Goal: Task Accomplishment & Management: Use online tool/utility

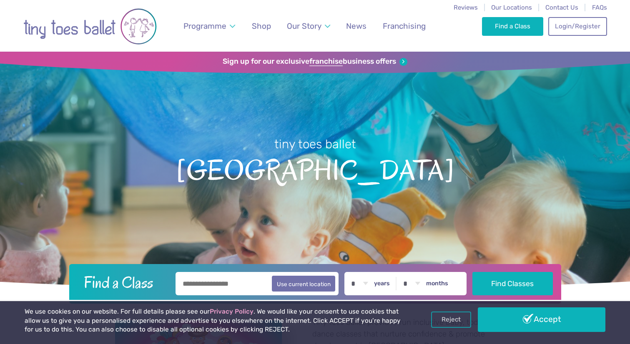
click at [515, 321] on link "Accept" at bounding box center [542, 320] width 128 height 24
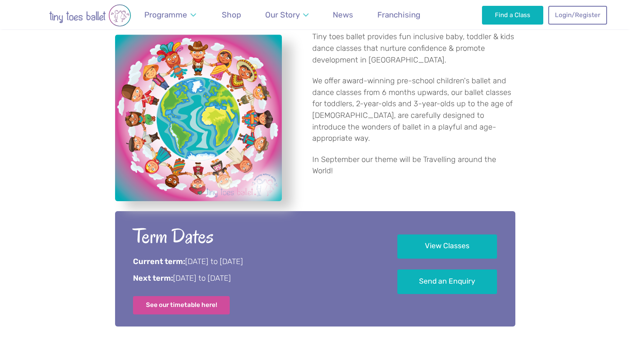
scroll to position [167, 0]
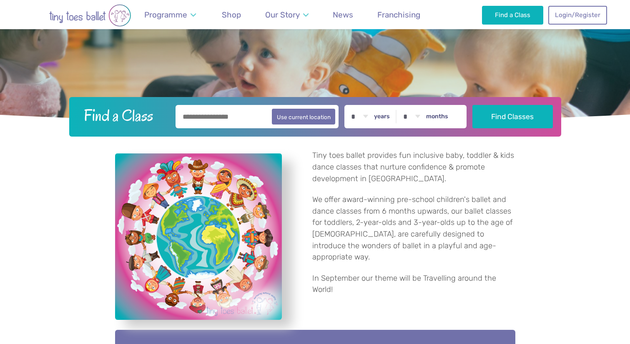
click at [424, 118] on select "* * * * * * * * * * ** **" at bounding box center [412, 116] width 26 height 23
select select "*"
click at [405, 105] on select "* * * * * * * * * * ** **" at bounding box center [412, 116] width 26 height 23
click at [536, 116] on button "Find Classes" at bounding box center [512, 116] width 80 height 23
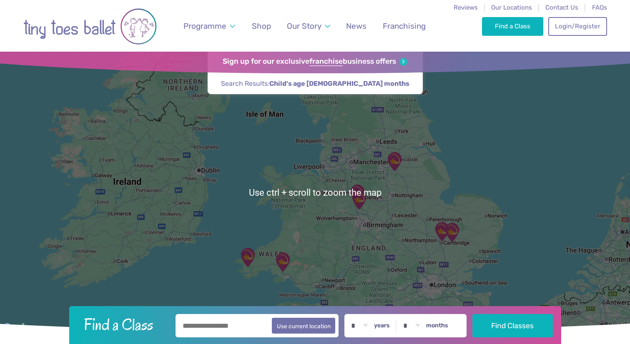
click at [446, 232] on img "Ellesmere Centre Suffolk" at bounding box center [452, 232] width 21 height 21
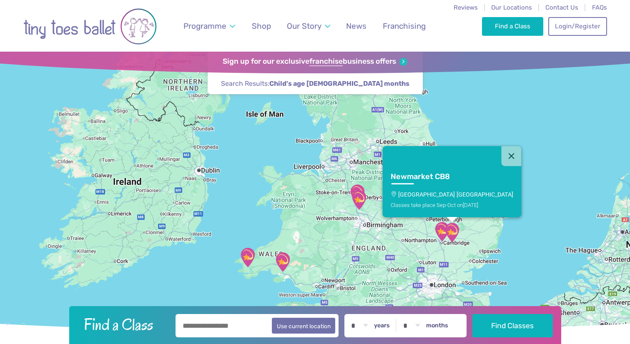
click at [501, 153] on button "Close" at bounding box center [511, 156] width 20 height 20
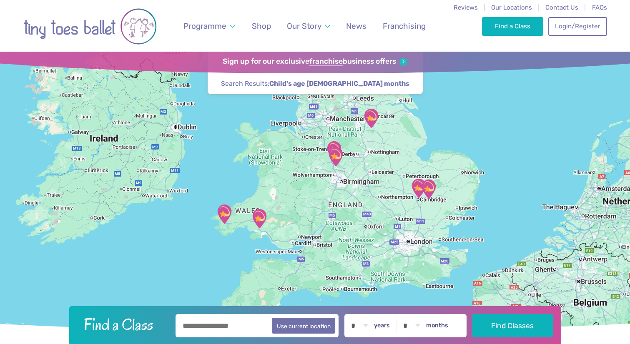
drag, startPoint x: 532, startPoint y: 237, endPoint x: 509, endPoint y: 186, distance: 56.2
click at [509, 186] on div at bounding box center [315, 192] width 630 height 281
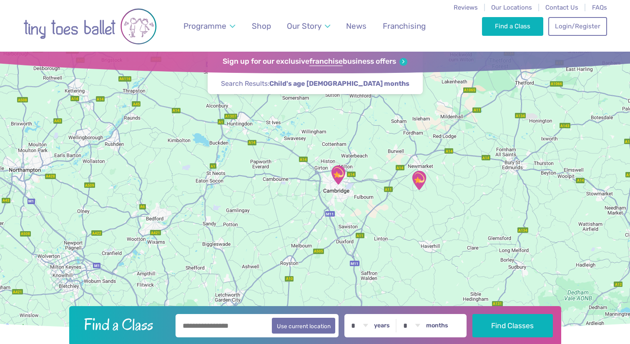
drag, startPoint x: 277, startPoint y: 211, endPoint x: 546, endPoint y: 214, distance: 268.9
click at [546, 214] on div at bounding box center [315, 192] width 630 height 281
click at [336, 173] on img "St Matthew's Church" at bounding box center [338, 175] width 21 height 21
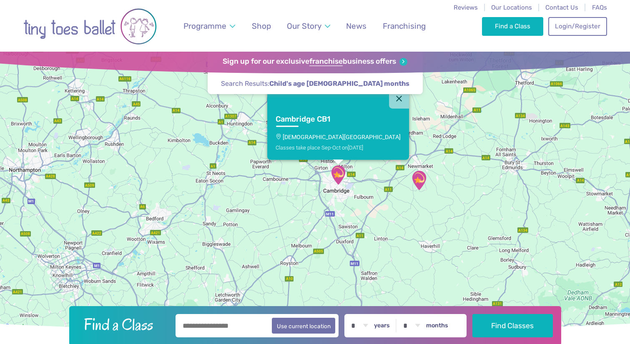
click at [346, 138] on p "[DEMOGRAPHIC_DATA][GEOGRAPHIC_DATA]" at bounding box center [338, 136] width 126 height 7
